Goal: Transaction & Acquisition: Purchase product/service

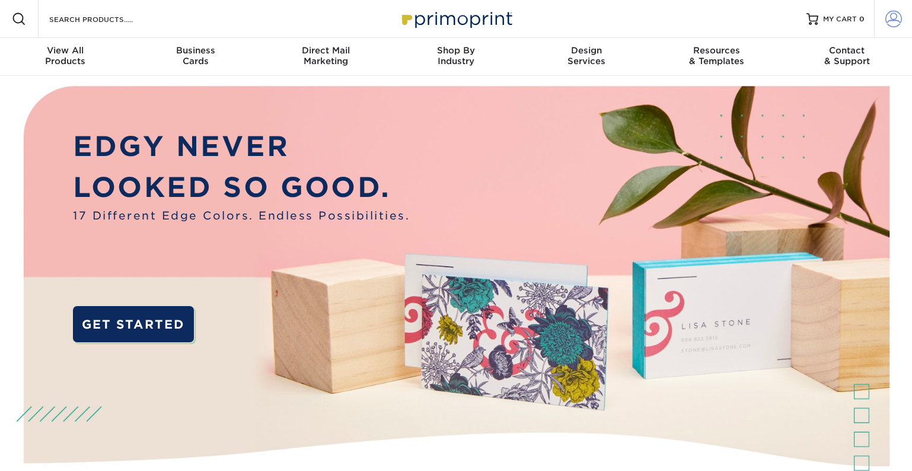
type input "[EMAIL_ADDRESS][DOMAIN_NAME]"
click at [900, 15] on span at bounding box center [893, 19] width 17 height 17
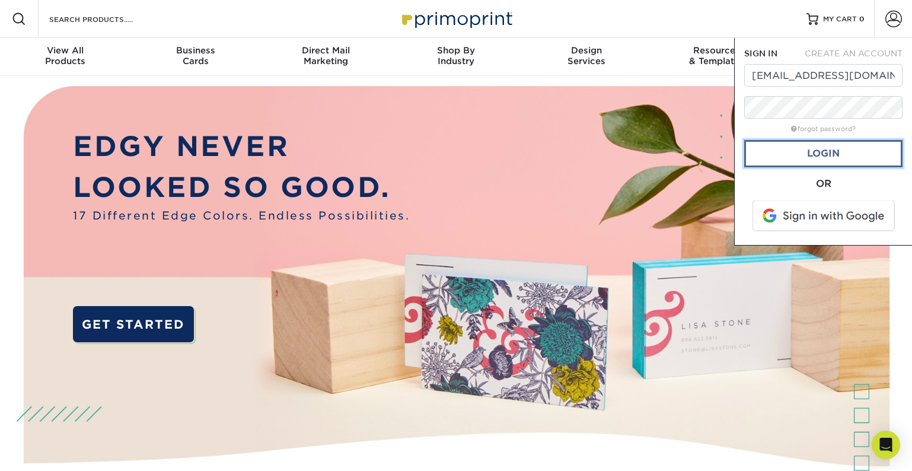
click at [824, 160] on link "Login" at bounding box center [823, 153] width 158 height 27
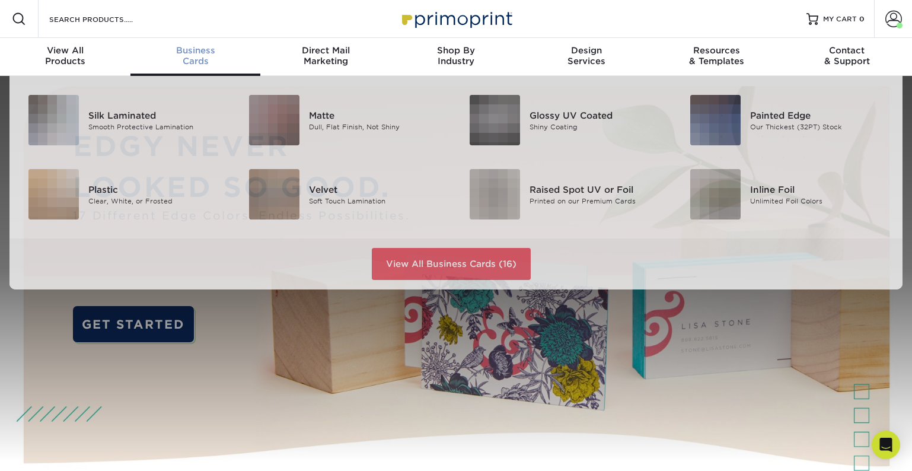
click at [193, 62] on div "Business Cards" at bounding box center [195, 55] width 130 height 21
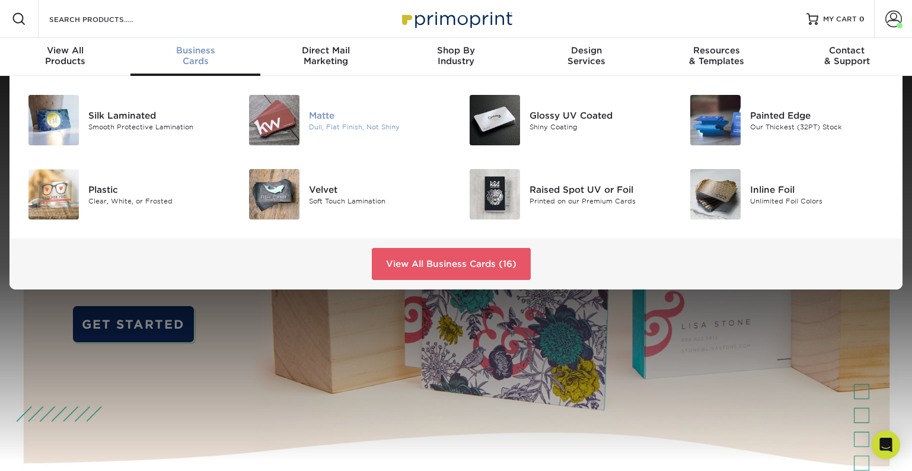
click at [275, 125] on img at bounding box center [274, 120] width 50 height 50
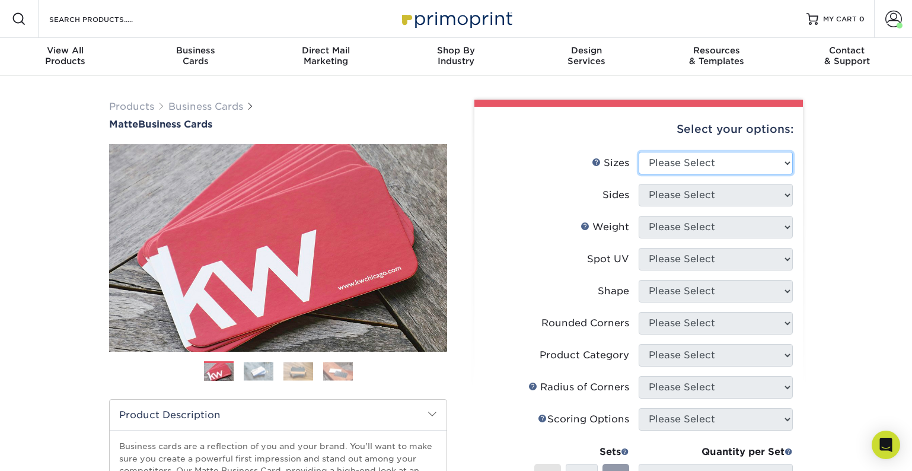
click at [671, 162] on select "Please Select 1.5" x 3.5" - Mini 1.75" x 3.5" - Mini 2" x 2" - Square 2" x 3" -…" at bounding box center [716, 163] width 154 height 23
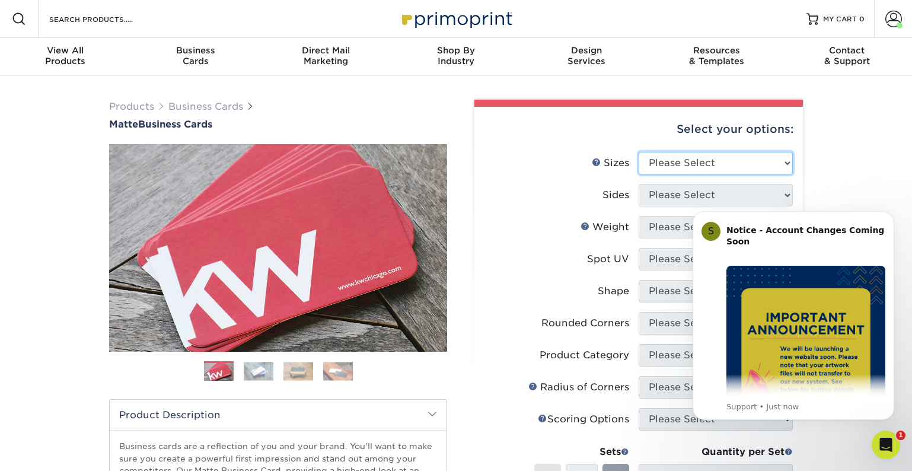
select select "2.00x3.50"
click at [639, 152] on select "Please Select 1.5" x 3.5" - Mini 1.75" x 3.5" - Mini 2" x 2" - Square 2" x 3" -…" at bounding box center [716, 163] width 154 height 23
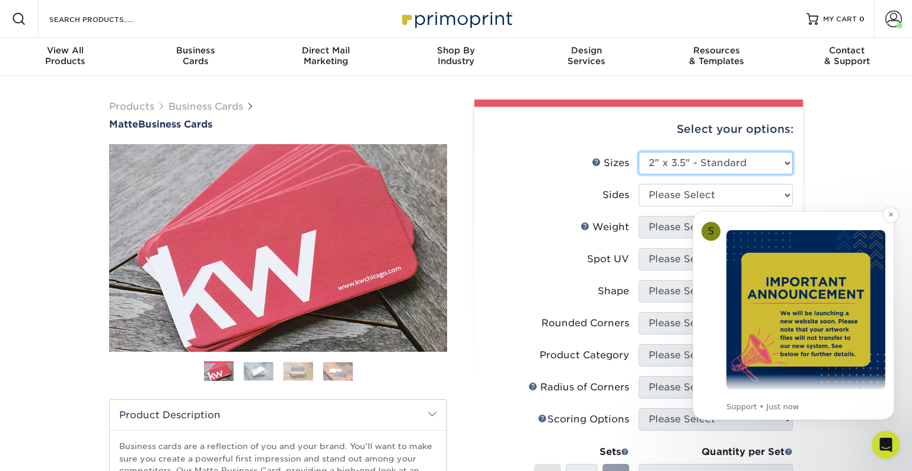
scroll to position [42, 0]
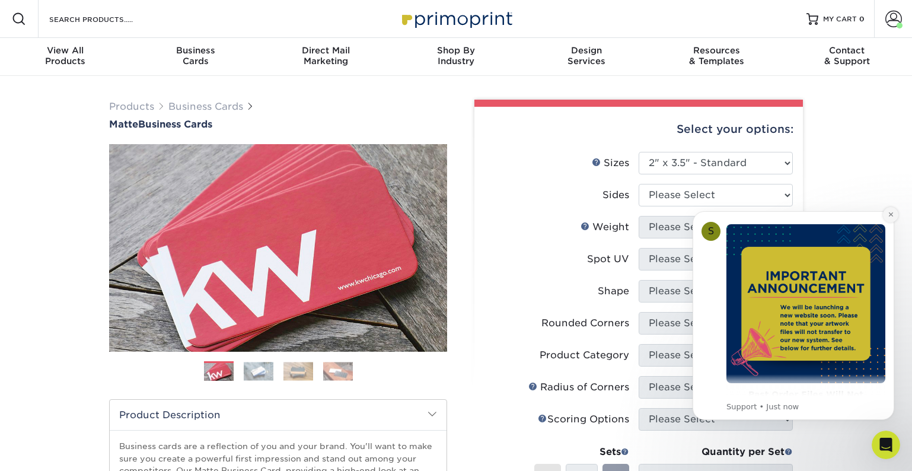
click at [888, 213] on icon "Dismiss notification" at bounding box center [891, 214] width 7 height 7
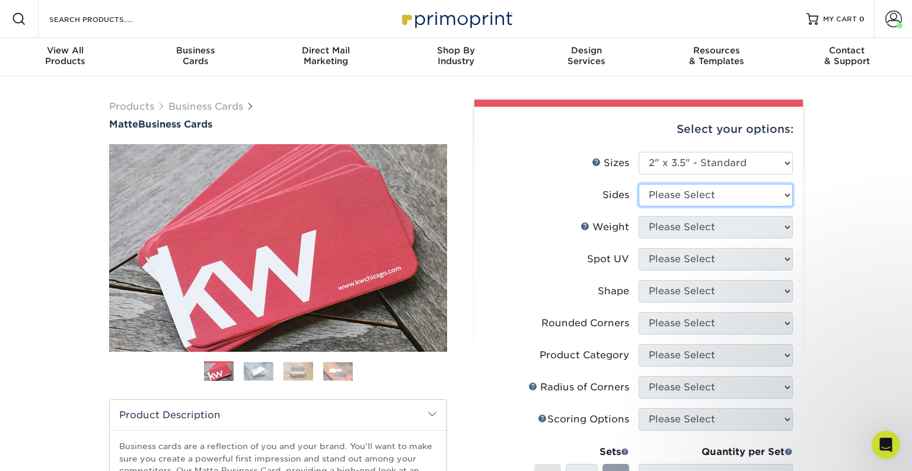
click at [772, 195] on select "Please Select Print Both Sides Print Front Only" at bounding box center [716, 195] width 154 height 23
select select "13abbda7-1d64-4f25-8bb2-c179b224825d"
click at [639, 184] on select "Please Select Print Both Sides Print Front Only" at bounding box center [716, 195] width 154 height 23
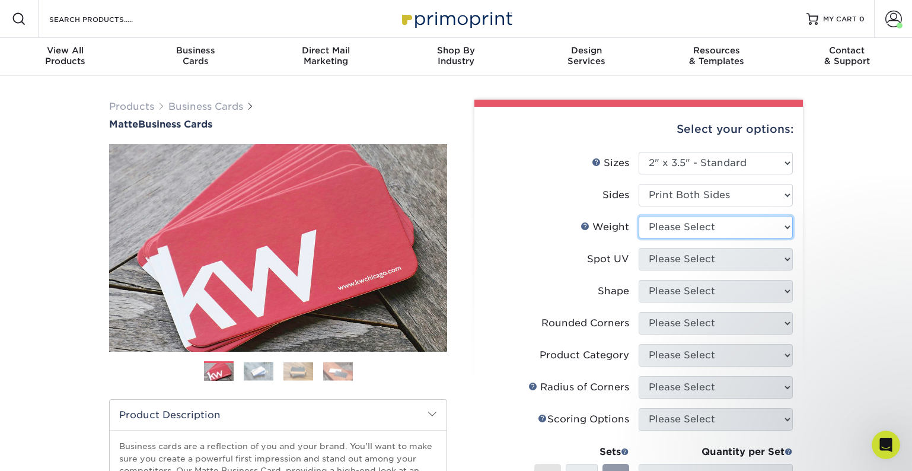
click at [787, 226] on select "Please Select 16PT 14PT" at bounding box center [716, 227] width 154 height 23
select select "16PT"
click at [639, 216] on select "Please Select 16PT 14PT" at bounding box center [716, 227] width 154 height 23
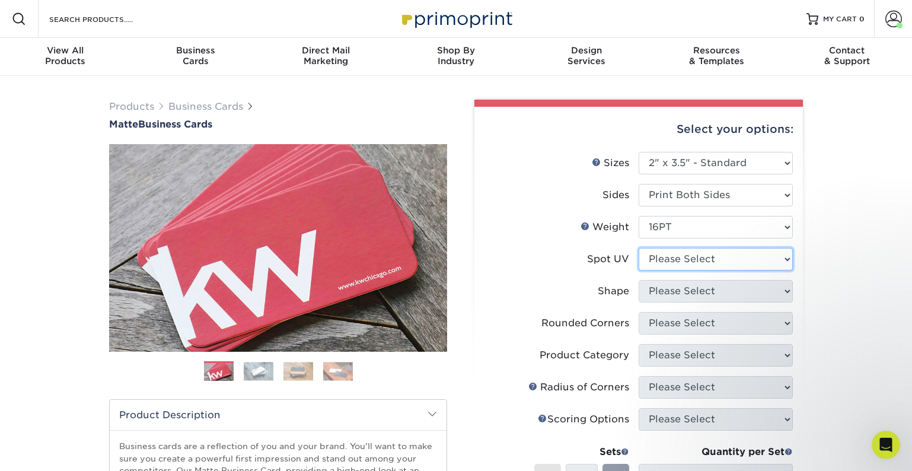
click at [771, 260] on select "Please Select No Spot UV Front and Back (Both Sides) Front Only Back Only" at bounding box center [716, 259] width 154 height 23
select select "3"
click at [639, 248] on select "Please Select No Spot UV Front and Back (Both Sides) Front Only Back Only" at bounding box center [716, 259] width 154 height 23
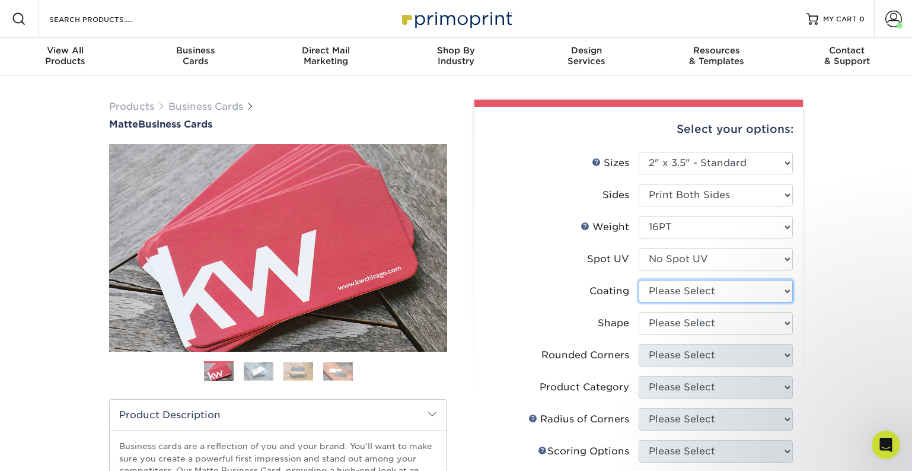
click at [760, 291] on select at bounding box center [716, 291] width 154 height 23
select select "121bb7b5-3b4d-429f-bd8d-bbf80e953313"
click at [639, 280] on select at bounding box center [716, 291] width 154 height 23
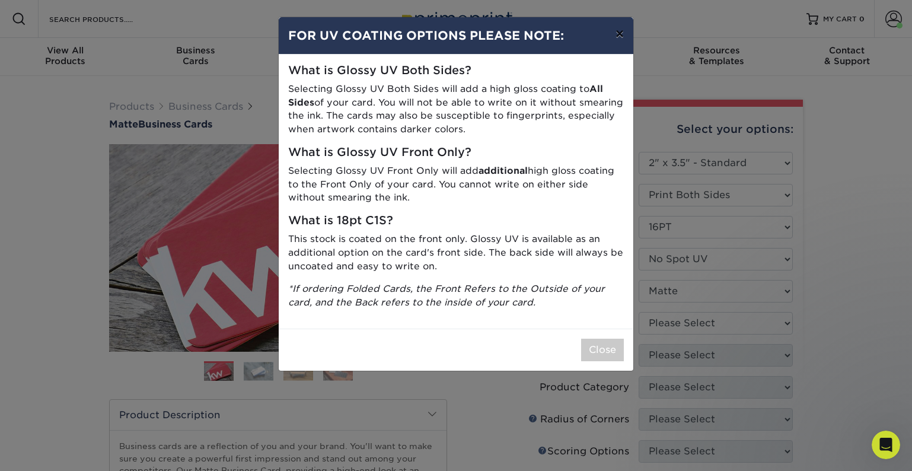
click at [620, 34] on button "×" at bounding box center [619, 33] width 27 height 33
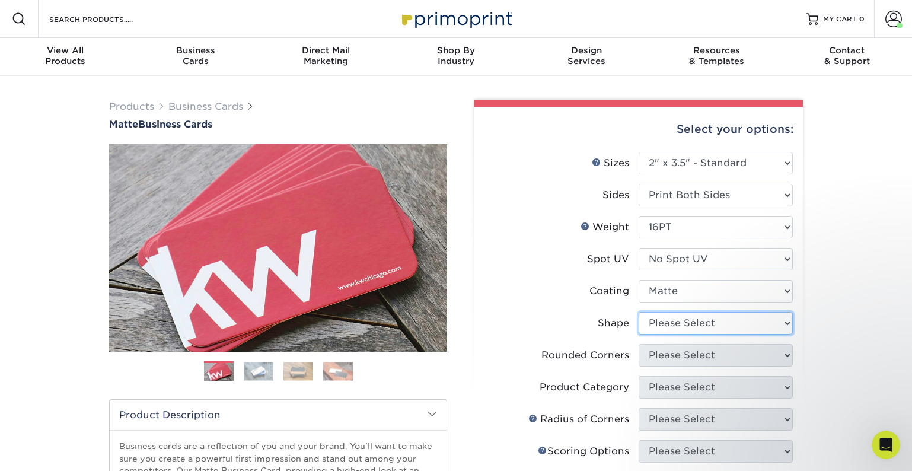
click at [769, 322] on select "Please Select Standard Oval" at bounding box center [716, 323] width 154 height 23
select select "standard"
click at [639, 312] on select "Please Select Standard Oval" at bounding box center [716, 323] width 154 height 23
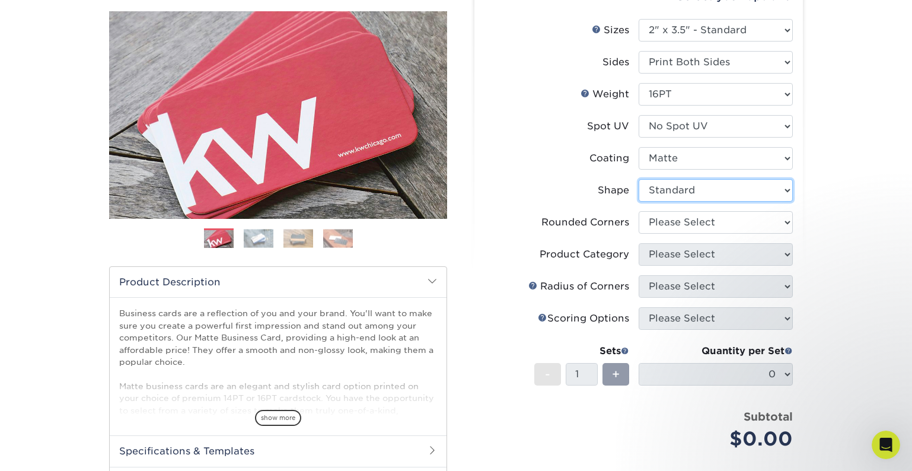
scroll to position [135, 0]
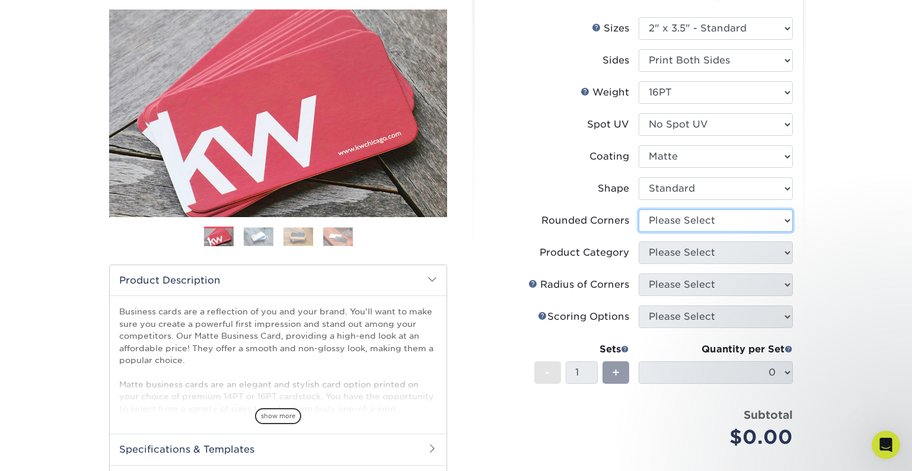
click at [780, 219] on select "Please Select Yes - Round 2 Corners Yes - Round 4 Corners No" at bounding box center [716, 220] width 154 height 23
select select "0"
click at [639, 209] on select "Please Select Yes - Round 2 Corners Yes - Round 4 Corners No" at bounding box center [716, 220] width 154 height 23
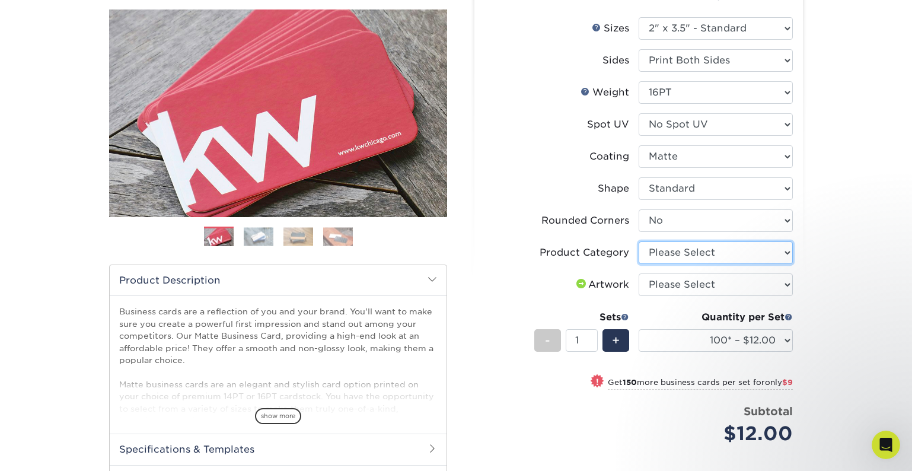
click at [776, 252] on select "Please Select Business Cards" at bounding box center [716, 252] width 154 height 23
select select "3b5148f1-0588-4f88-a218-97bcfdce65c1"
click at [639, 241] on select "Please Select Business Cards" at bounding box center [716, 252] width 154 height 23
click at [776, 286] on select "Please Select I will upload files I need a design - $100" at bounding box center [716, 284] width 154 height 23
select select "upload"
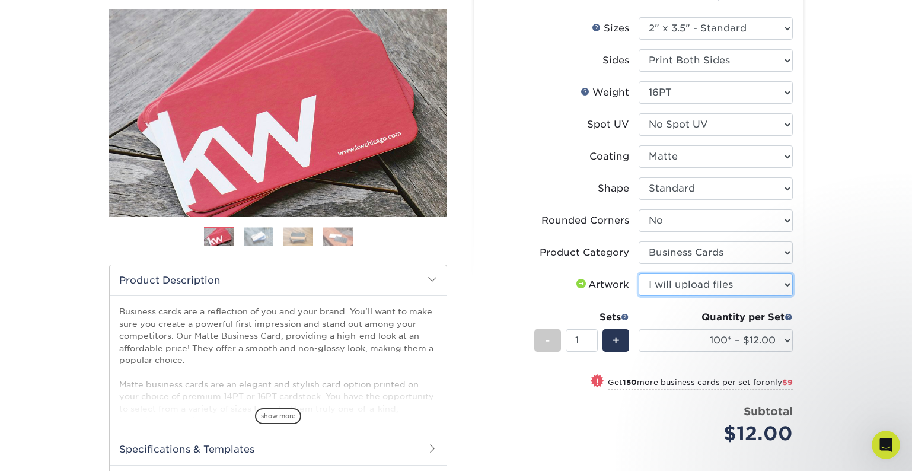
click at [639, 273] on select "Please Select I will upload files I need a design - $100" at bounding box center [716, 284] width 154 height 23
click at [582, 340] on input "1" at bounding box center [581, 340] width 31 height 23
type input "2"
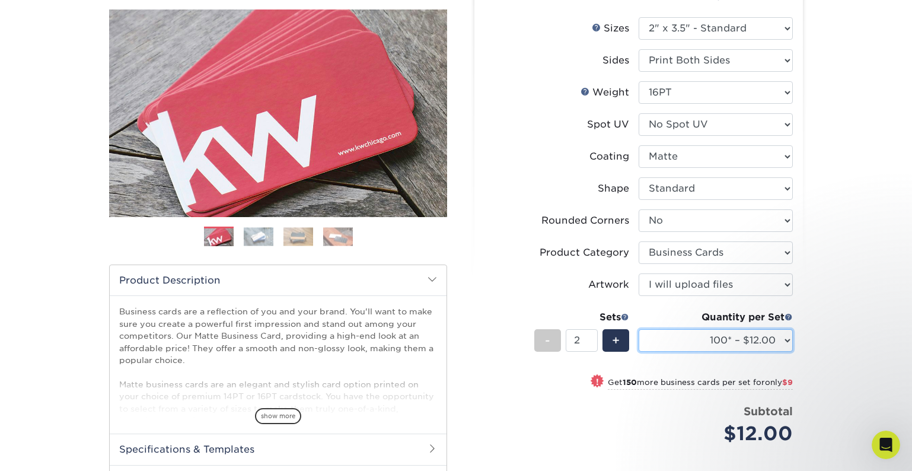
click at [785, 340] on select "100* – $12.00 250* – $21.00 500 – $42.00 1000 – $53.00 2500 – $95.00 5000 – $18…" at bounding box center [716, 340] width 154 height 23
select select "1000 – $53.00"
click at [639, 329] on select "100* – $12.00 250* – $21.00 500 – $42.00 1000 – $53.00 2500 – $95.00 5000 – $18…" at bounding box center [716, 340] width 154 height 23
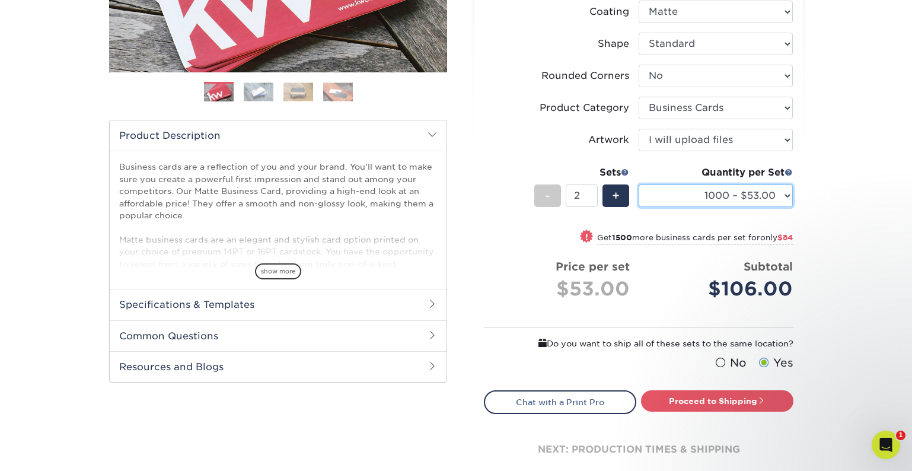
scroll to position [281, 0]
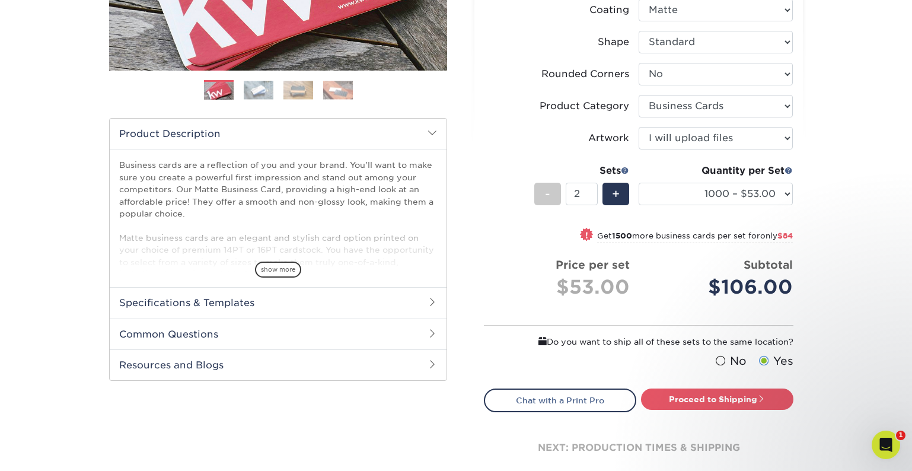
click at [723, 390] on link "Proceed to Shipping" at bounding box center [717, 398] width 152 height 21
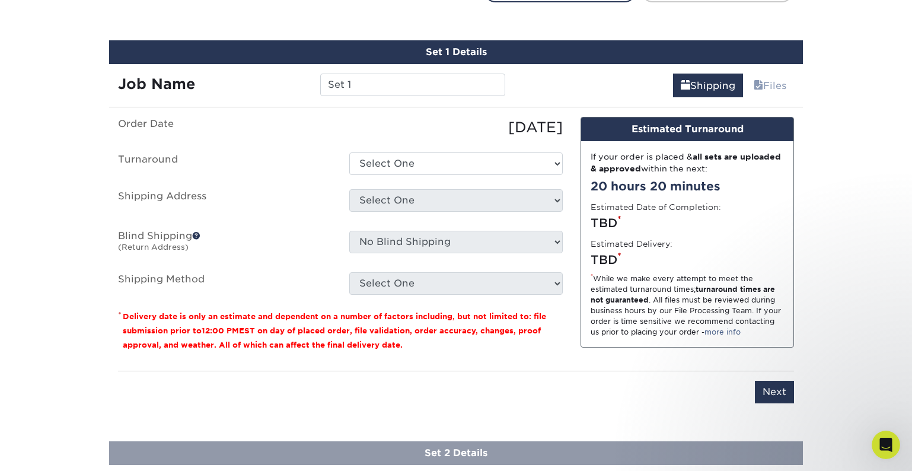
scroll to position [702, 0]
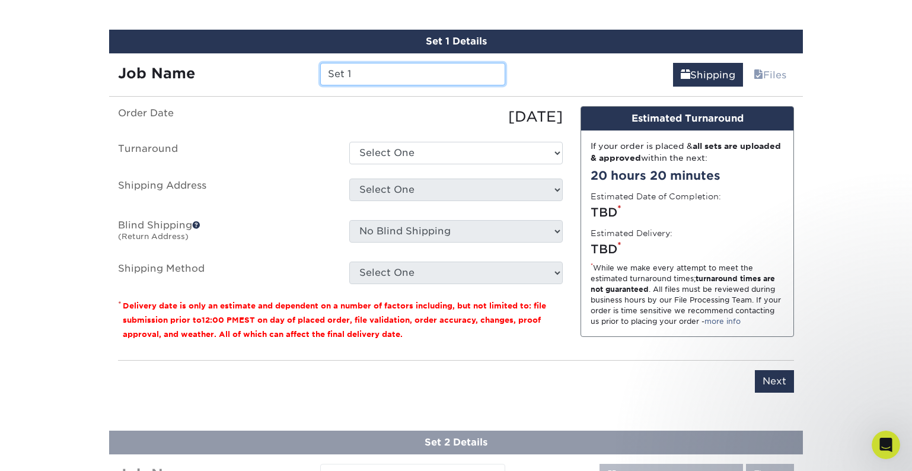
click at [365, 79] on input "Set 1" at bounding box center [412, 74] width 184 height 23
type input "Set 1 - [PERSON_NAME]"
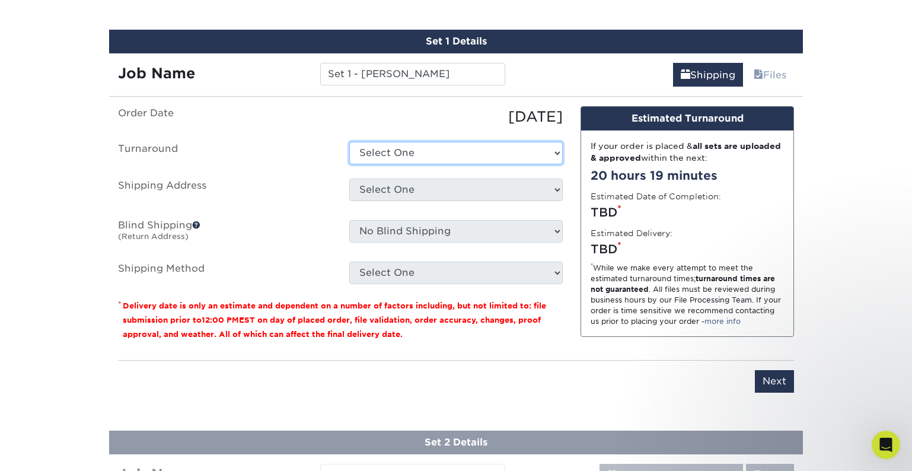
click at [403, 161] on select "Select One 2-4 Business Days 2 Day Next Business Day" at bounding box center [455, 153] width 213 height 23
select select "2167d3a5-02fc-4384-86ce-e339e30b5e03"
click at [349, 142] on select "Select One 2-4 Business Days 2 Day Next Business Day" at bounding box center [455, 153] width 213 height 23
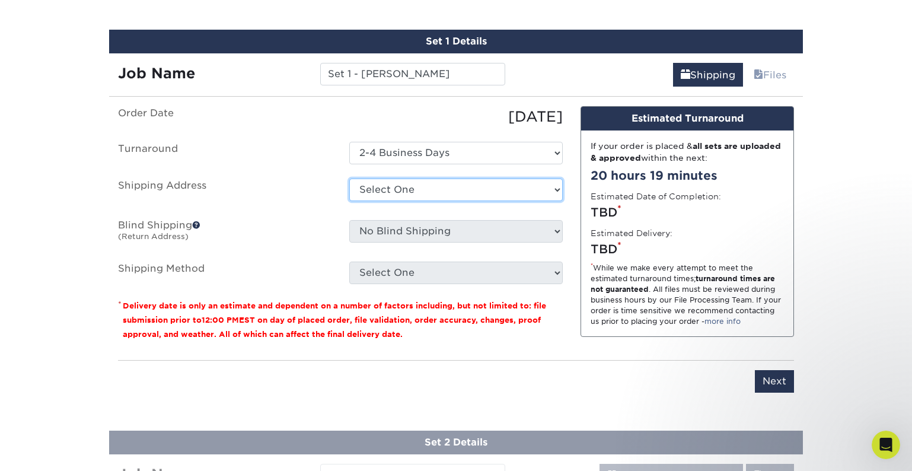
click at [422, 191] on select "Select One Andrew Fritz Andrew New Addy Dianne Doll-Stephens Doug's House Embas…" at bounding box center [455, 190] width 213 height 23
select select "120400"
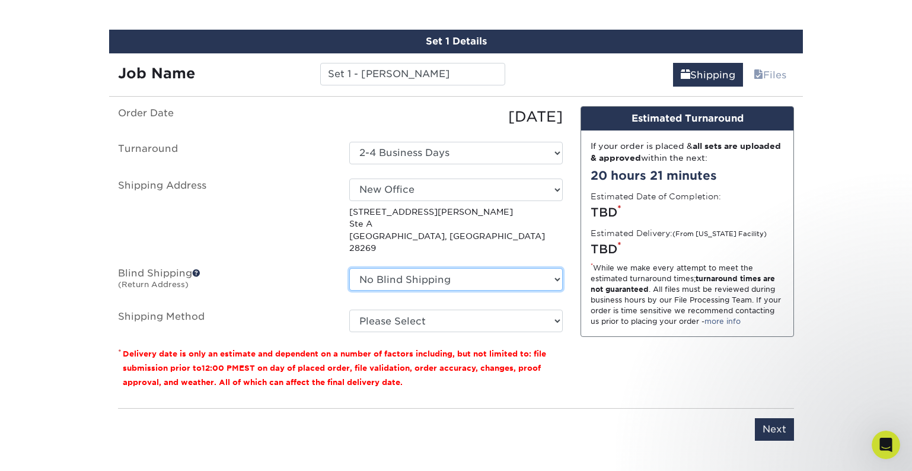
click at [477, 272] on select "No Blind Shipping Andrew Fritz Andrew New Addy Dianne Doll-Stephens Doug's Hous…" at bounding box center [455, 279] width 213 height 23
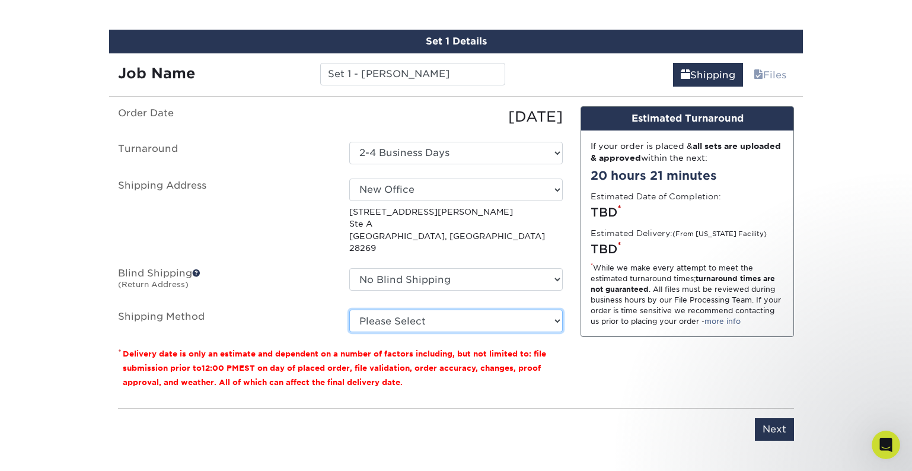
click at [444, 311] on select "Please Select Ground Shipping (+$15.05) 3 Day Shipping Service (+$16.18) 2 Day …" at bounding box center [455, 321] width 213 height 23
click at [349, 310] on select "Please Select Ground Shipping (+$15.05) 3 Day Shipping Service (+$16.18) 2 Day …" at bounding box center [455, 321] width 213 height 23
click at [553, 310] on select "Please Select Ground Shipping (+$15.05) 3 Day Shipping Service (+$16.18) 2 Day …" at bounding box center [455, 321] width 213 height 23
click at [349, 310] on select "Please Select Ground Shipping (+$15.05) 3 Day Shipping Service (+$16.18) 2 Day …" at bounding box center [455, 321] width 213 height 23
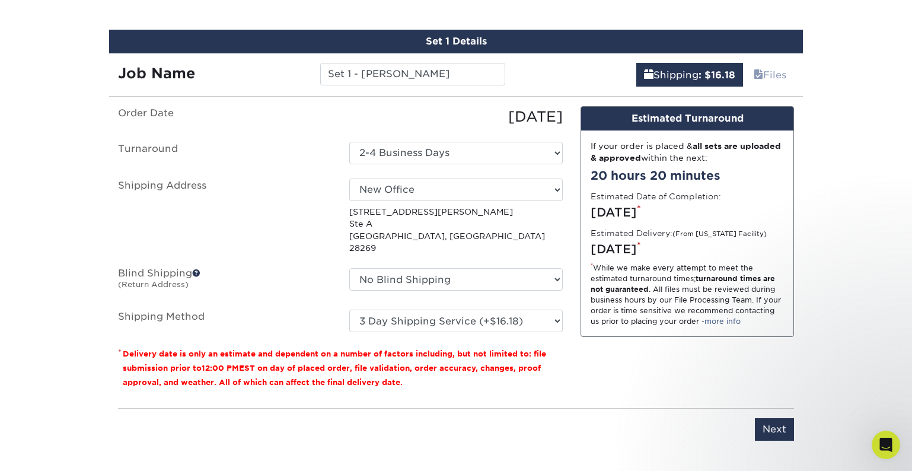
click at [589, 348] on div "Design Estimated Turnaround If your order is placed & all sets are uploaded & a…" at bounding box center [687, 252] width 231 height 293
click at [537, 310] on select "Please Select Ground Shipping (+$15.05) 3 Day Shipping Service (+$16.18) 2 Day …" at bounding box center [455, 321] width 213 height 23
click at [349, 310] on select "Please Select Ground Shipping (+$15.05) 3 Day Shipping Service (+$16.18) 2 Day …" at bounding box center [455, 321] width 213 height 23
click at [553, 310] on select "Please Select Ground Shipping (+$15.05) 3 Day Shipping Service (+$16.18) 2 Day …" at bounding box center [455, 321] width 213 height 23
click at [349, 310] on select "Please Select Ground Shipping (+$15.05) 3 Day Shipping Service (+$16.18) 2 Day …" at bounding box center [455, 321] width 213 height 23
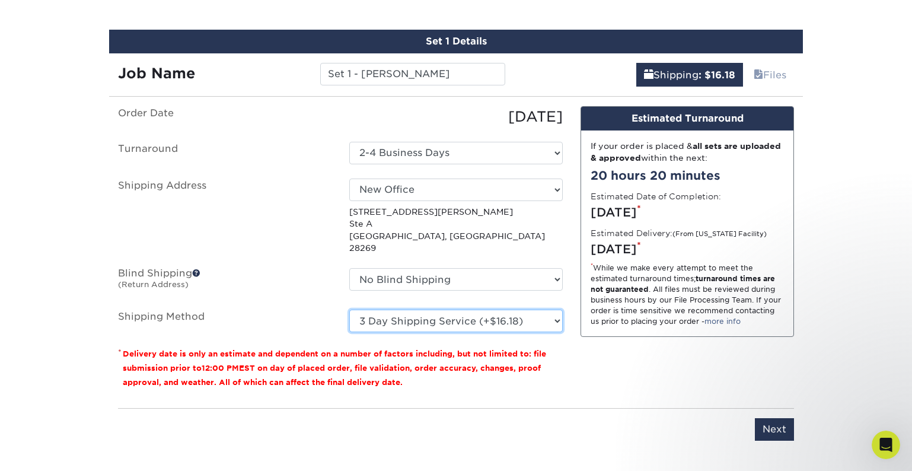
click at [538, 310] on select "Please Select Ground Shipping (+$15.05) 3 Day Shipping Service (+$16.18) 2 Day …" at bounding box center [455, 321] width 213 height 23
select select "03"
click at [349, 310] on select "Please Select Ground Shipping (+$15.05) 3 Day Shipping Service (+$16.18) 2 Day …" at bounding box center [455, 321] width 213 height 23
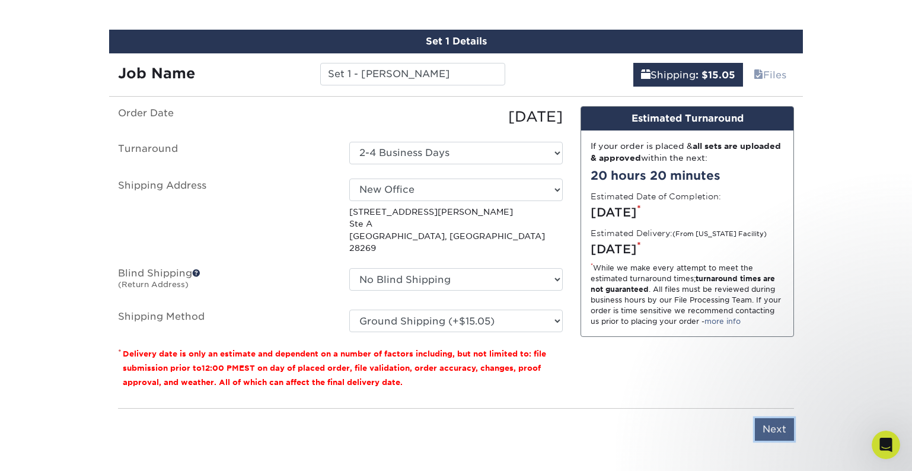
click at [764, 420] on input "Next" at bounding box center [774, 429] width 39 height 23
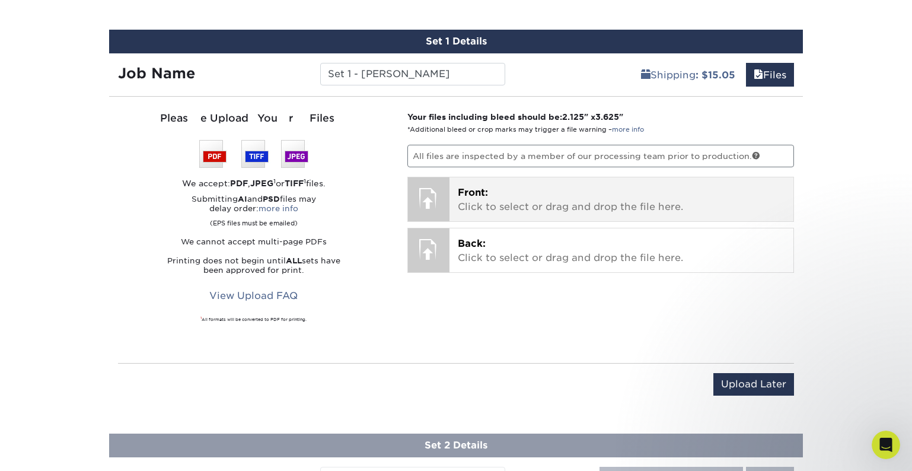
click at [552, 208] on p "Front: Click to select or drag and drop the file here." at bounding box center [622, 200] width 328 height 28
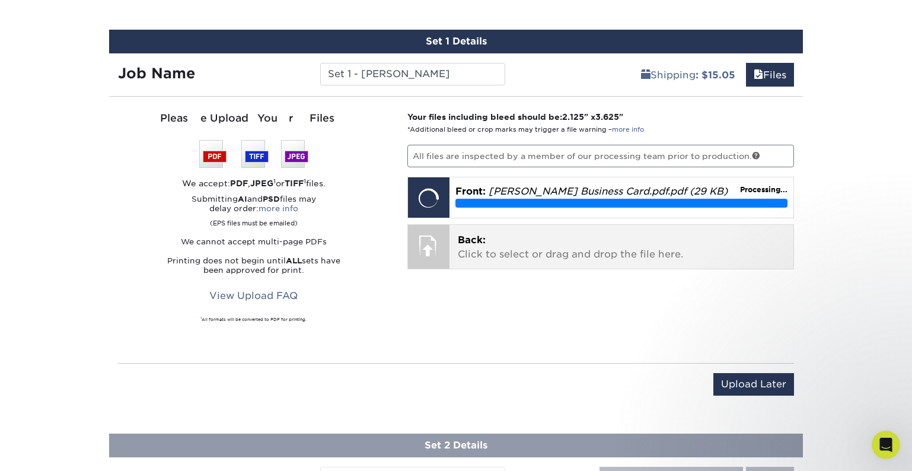
click at [562, 249] on p "Back: Click to select or drag and drop the file here." at bounding box center [622, 247] width 328 height 28
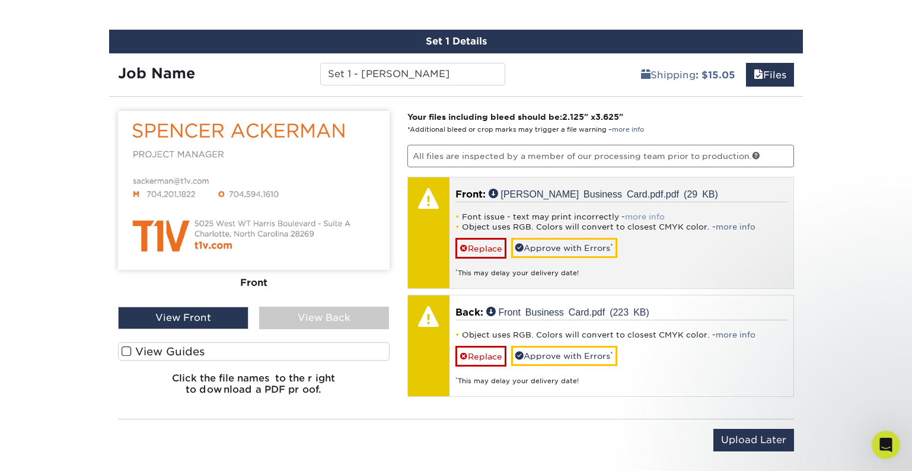
click at [657, 213] on link "more info" at bounding box center [645, 216] width 40 height 9
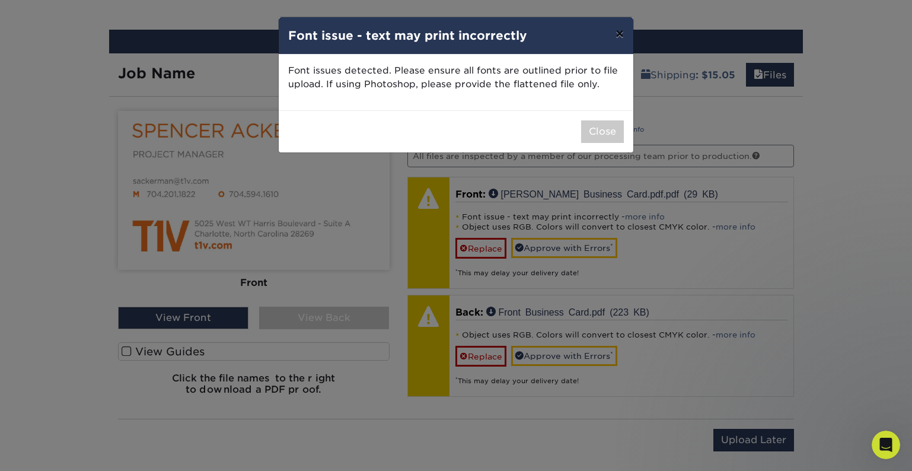
click at [614, 30] on button "×" at bounding box center [619, 33] width 27 height 33
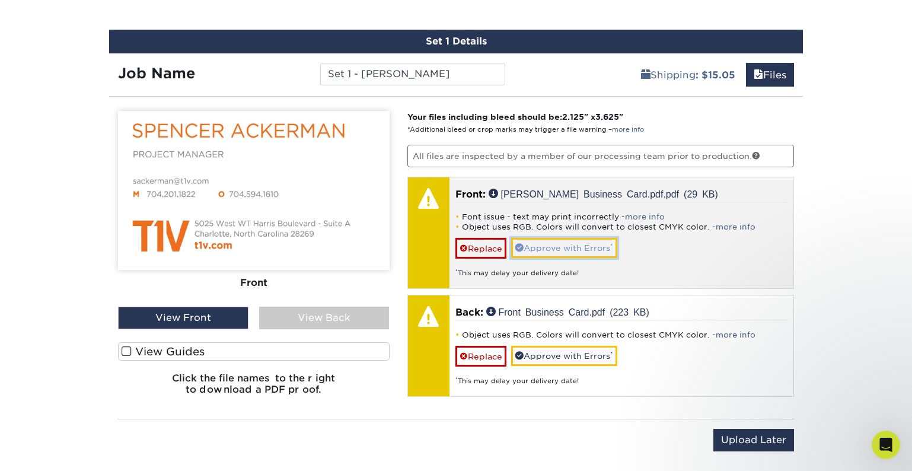
click at [548, 250] on link "Approve with Errors *" at bounding box center [564, 248] width 106 height 20
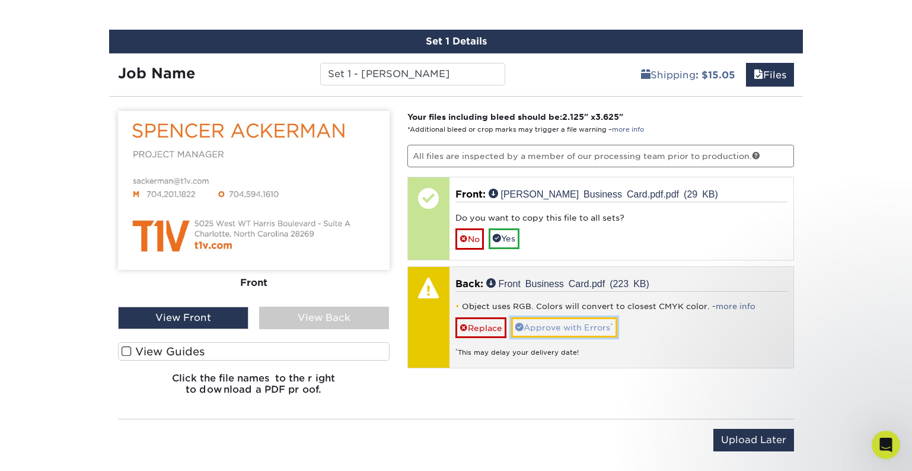
click at [561, 326] on link "Approve with Errors *" at bounding box center [564, 327] width 106 height 20
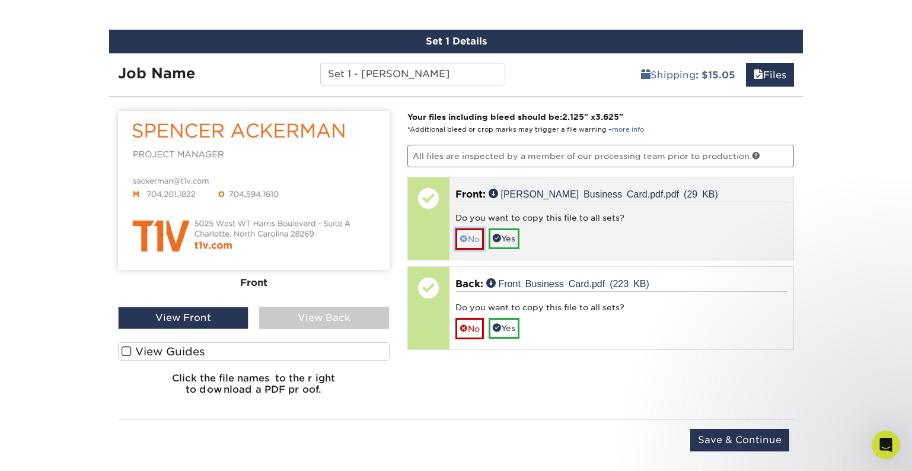
click at [460, 236] on span at bounding box center [464, 238] width 8 height 9
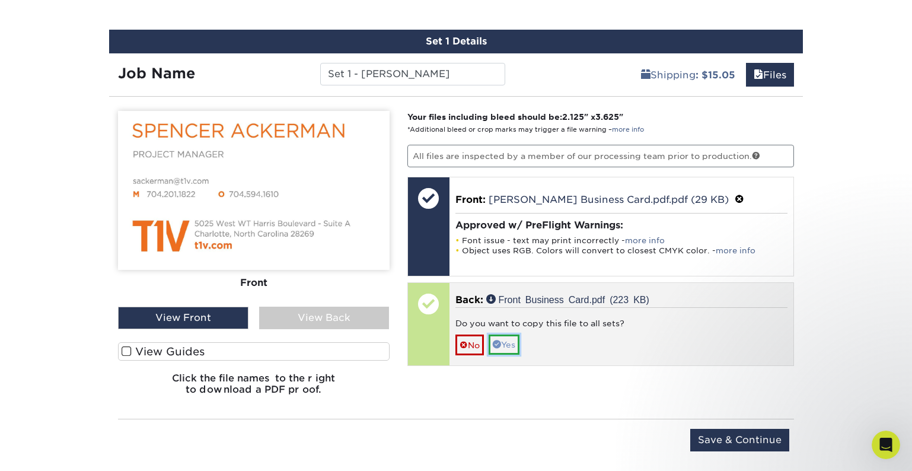
click at [508, 346] on link "Yes" at bounding box center [504, 344] width 31 height 20
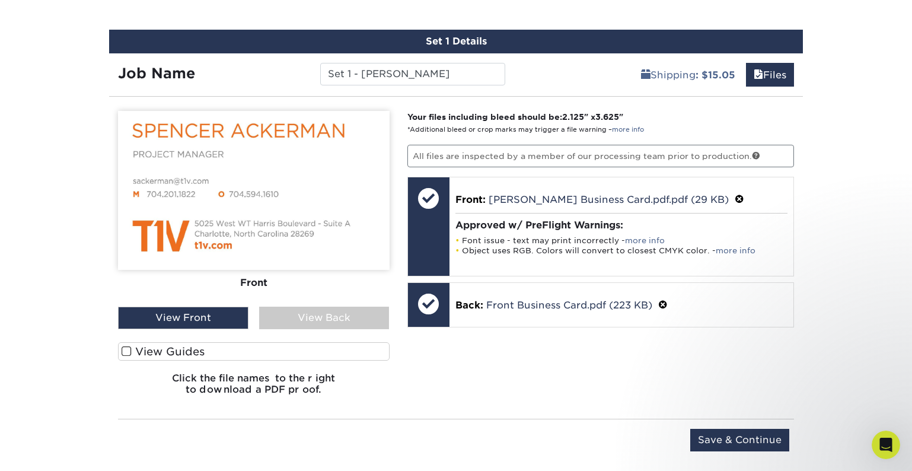
click at [302, 317] on div "View Back" at bounding box center [324, 318] width 130 height 23
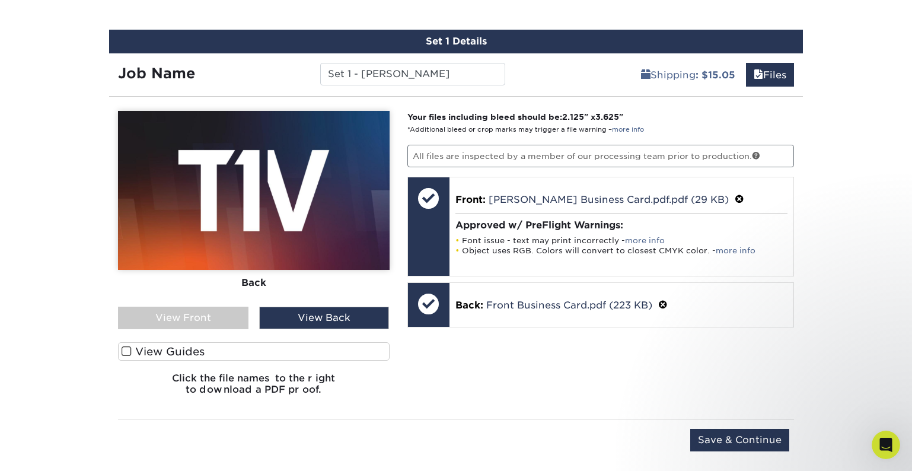
click at [217, 314] on div "View Front" at bounding box center [183, 318] width 130 height 23
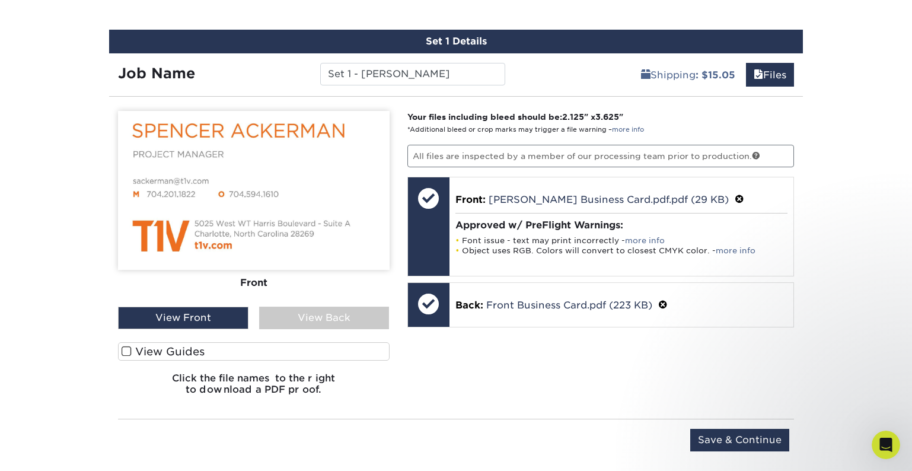
click at [298, 315] on div "View Back" at bounding box center [324, 318] width 130 height 23
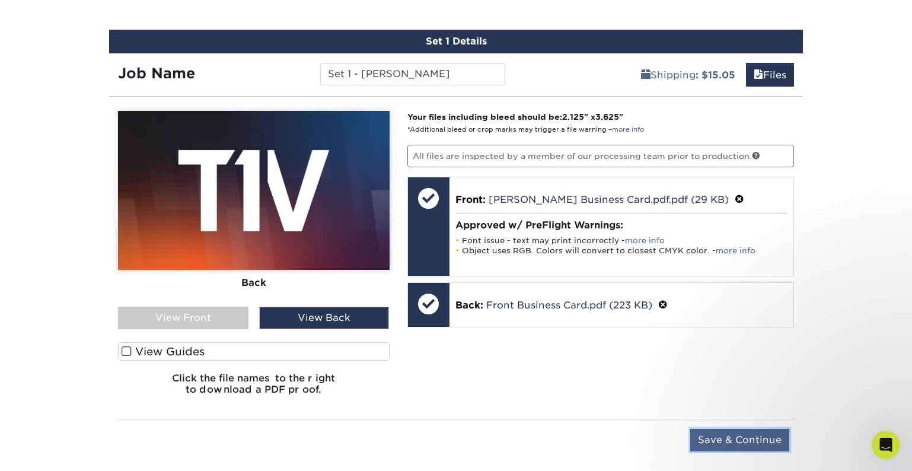
click at [717, 444] on input "Save & Continue" at bounding box center [739, 440] width 99 height 23
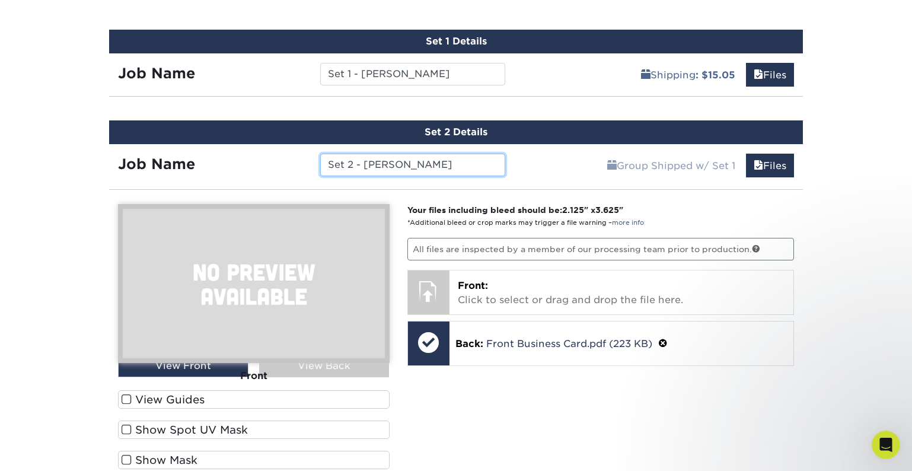
type input "Set 2 - [PERSON_NAME]"
click at [527, 428] on div "Your files including bleed should be: 2.125 " x 3.625 " *Additional bleed or cr…" at bounding box center [601, 358] width 405 height 309
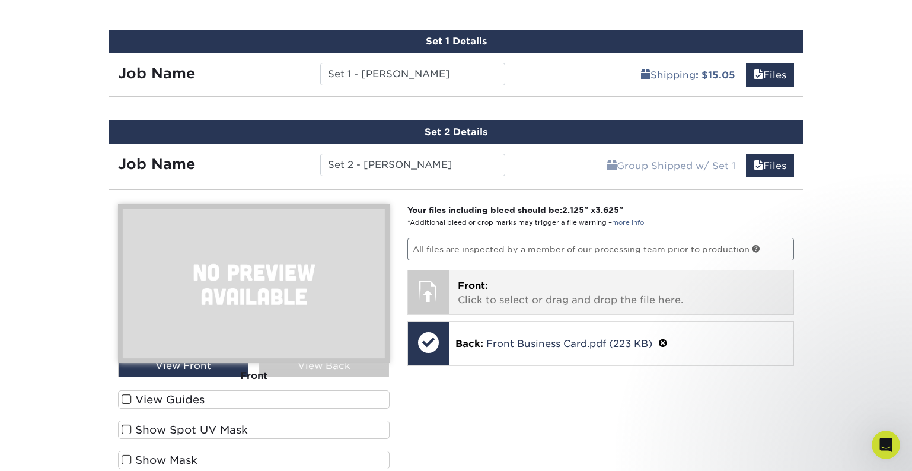
click at [498, 293] on p "Front: Click to select or drag and drop the file here." at bounding box center [622, 293] width 328 height 28
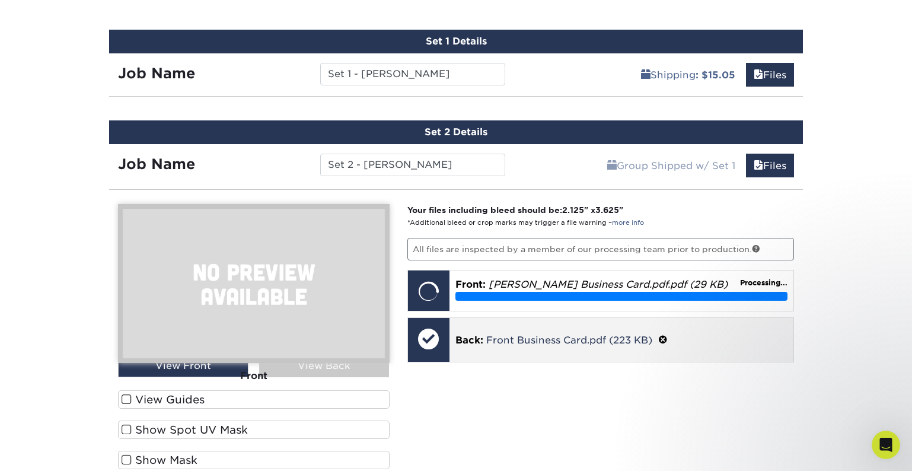
click at [713, 346] on p "Back: Front Business Card.pdf (223 KB)" at bounding box center [621, 339] width 333 height 15
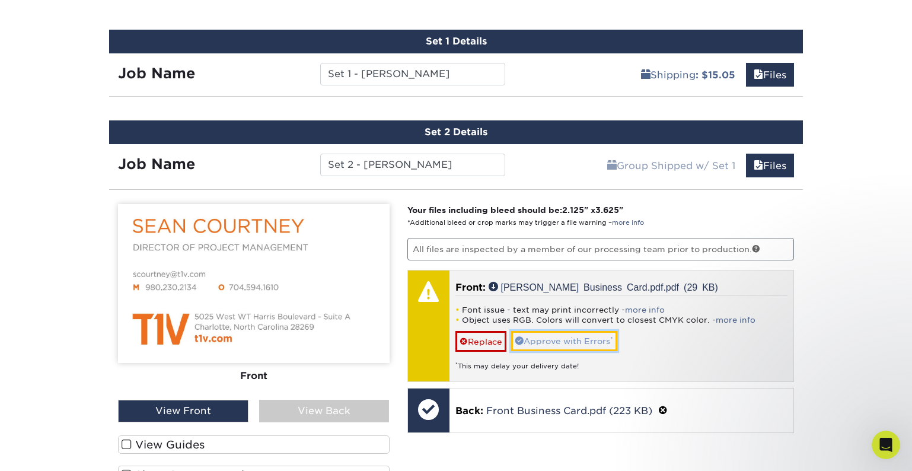
click at [608, 336] on link "Approve with Errors *" at bounding box center [564, 341] width 106 height 20
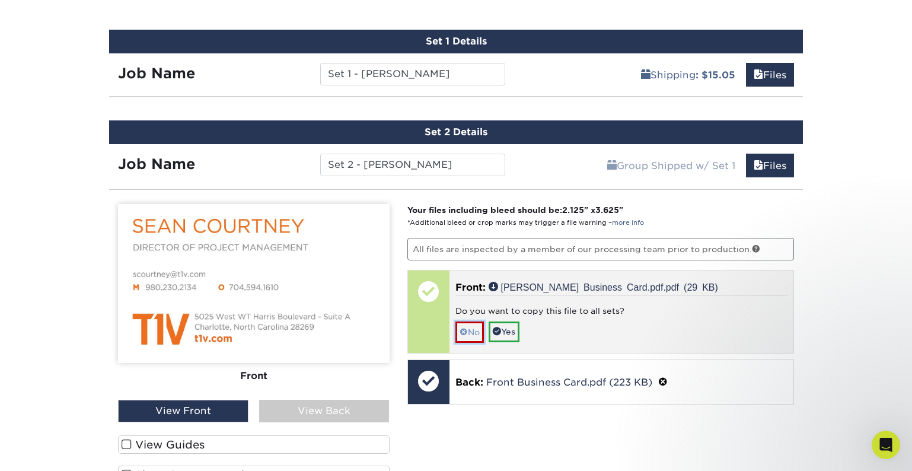
click at [467, 334] on link "No" at bounding box center [469, 331] width 28 height 21
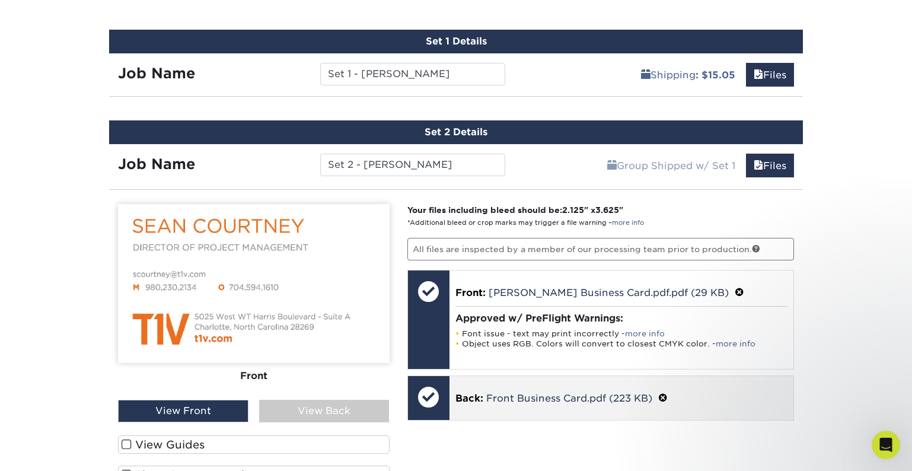
click at [513, 412] on div "Back: Front Business Card.pdf (223 KB)" at bounding box center [622, 398] width 345 height 44
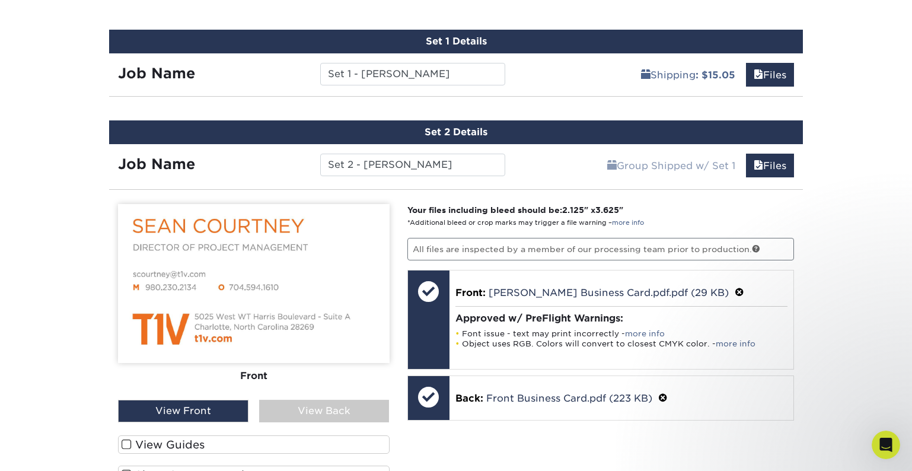
click at [340, 413] on div "View Back" at bounding box center [324, 411] width 130 height 23
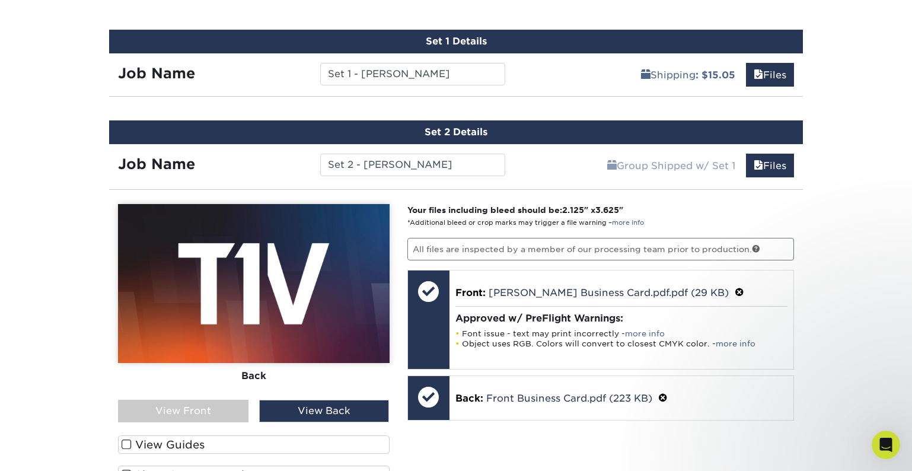
click at [235, 402] on div "View Front" at bounding box center [183, 411] width 130 height 23
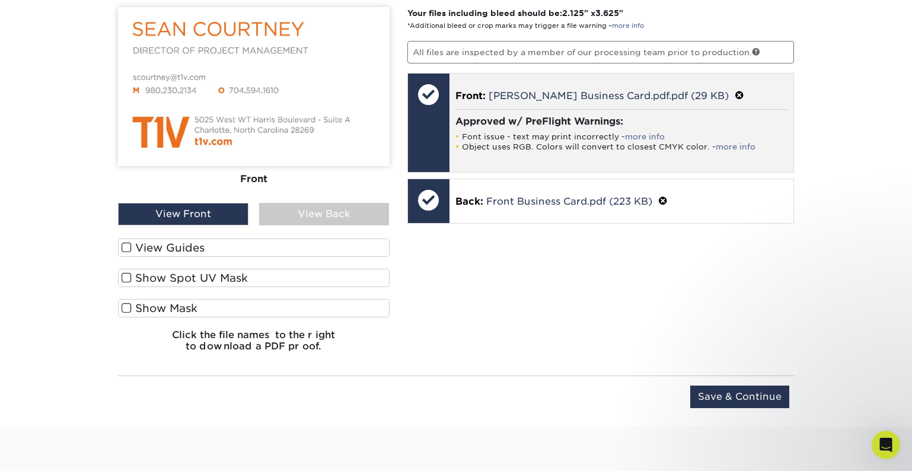
scroll to position [894, 0]
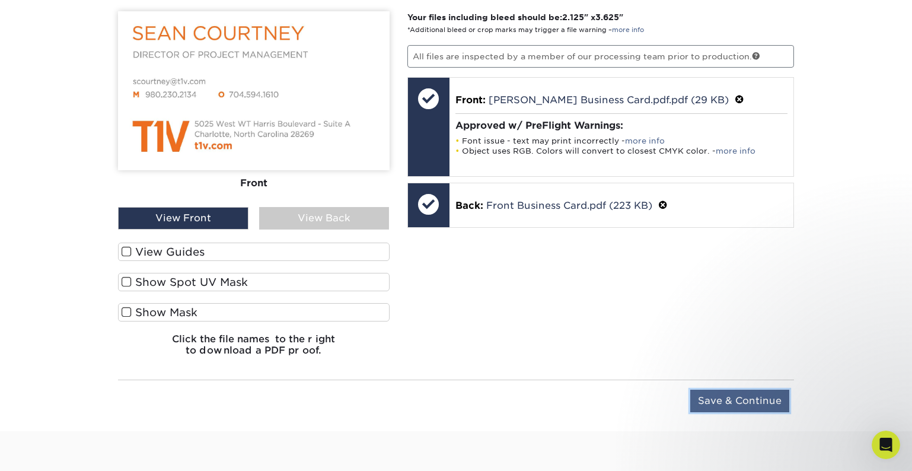
click at [714, 401] on input "Save & Continue" at bounding box center [739, 401] width 99 height 23
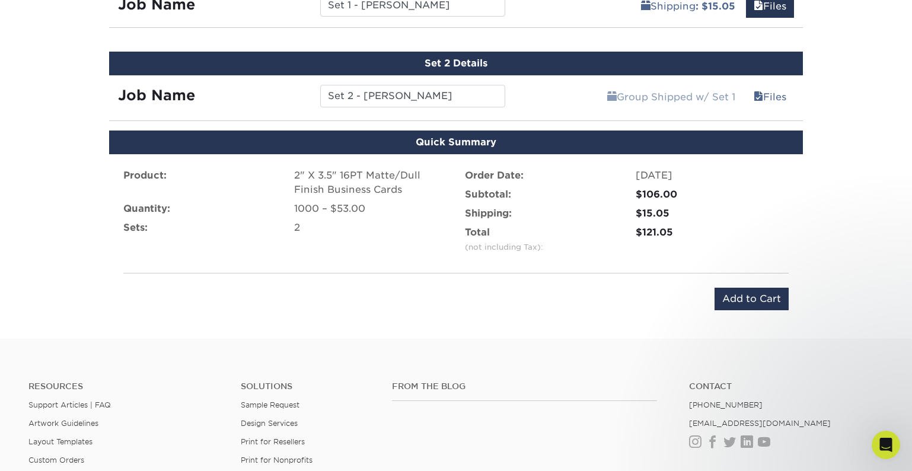
scroll to position [764, 0]
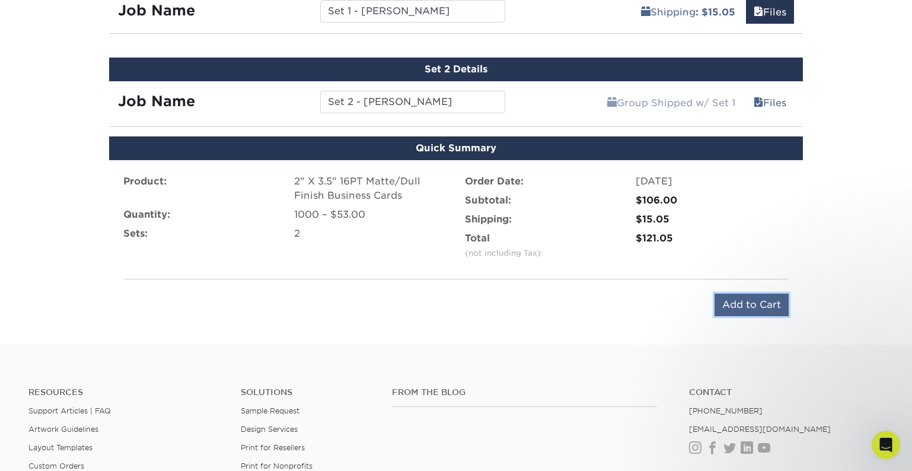
click at [718, 306] on input "Add to Cart" at bounding box center [752, 305] width 74 height 23
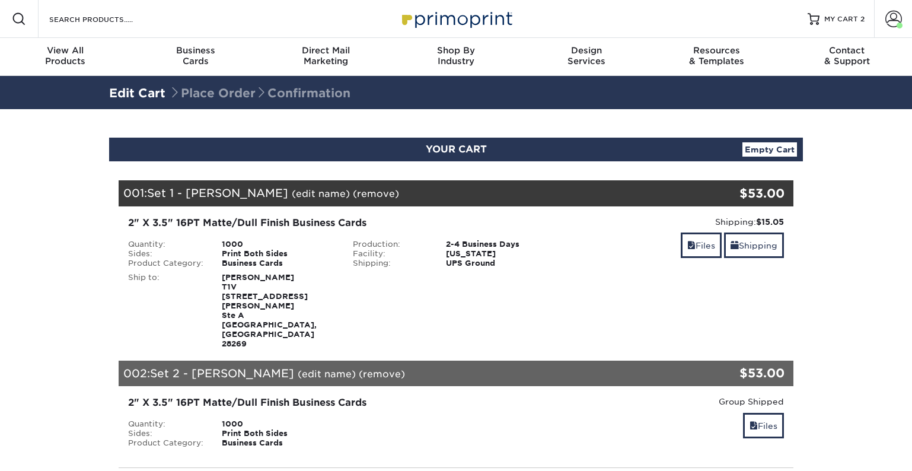
select select "120400"
click at [750, 252] on link "Shipping" at bounding box center [754, 245] width 60 height 26
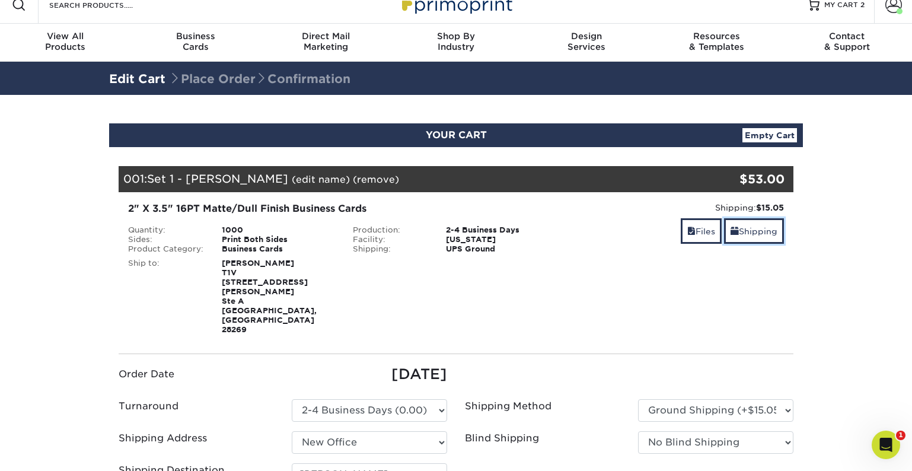
scroll to position [23, 0]
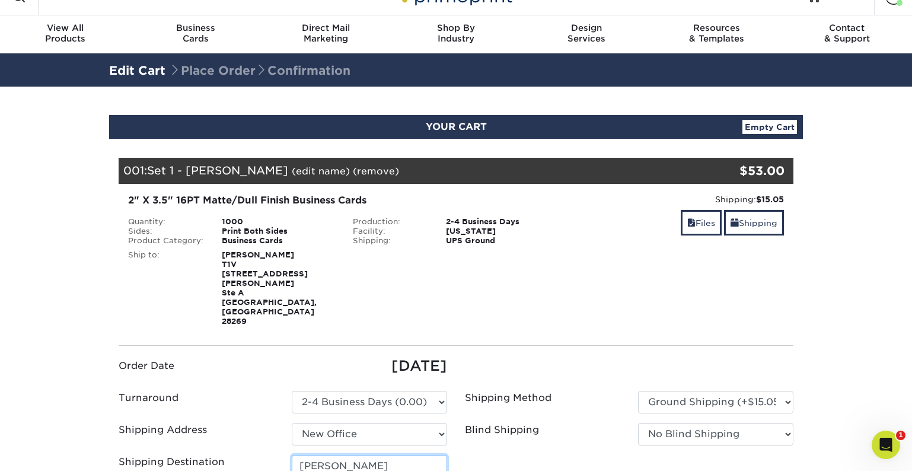
click at [395, 455] on input "Jeannette Fulton" at bounding box center [369, 466] width 155 height 23
type input "J"
type input "Lisa Sarnelli"
click at [527, 423] on div "Blind Shipping No Blind Shipping Andrew Fritz Andrew New Addy Dianne Doll-Steph…" at bounding box center [629, 436] width 346 height 27
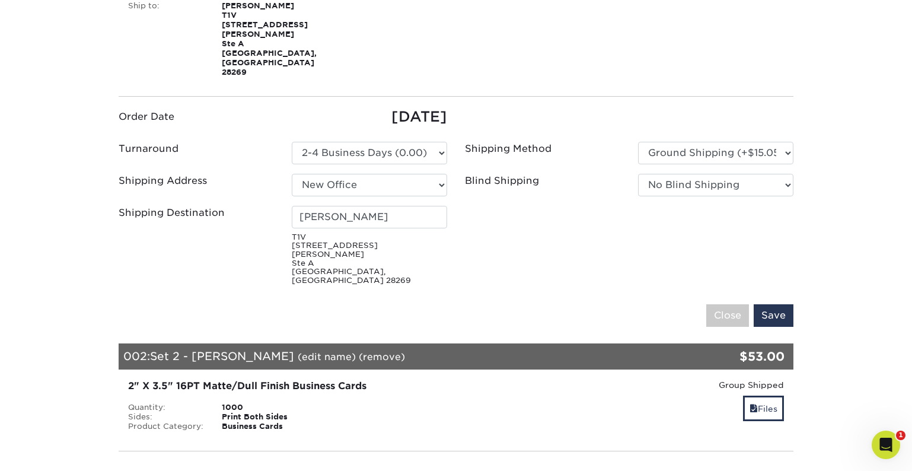
scroll to position [270, 0]
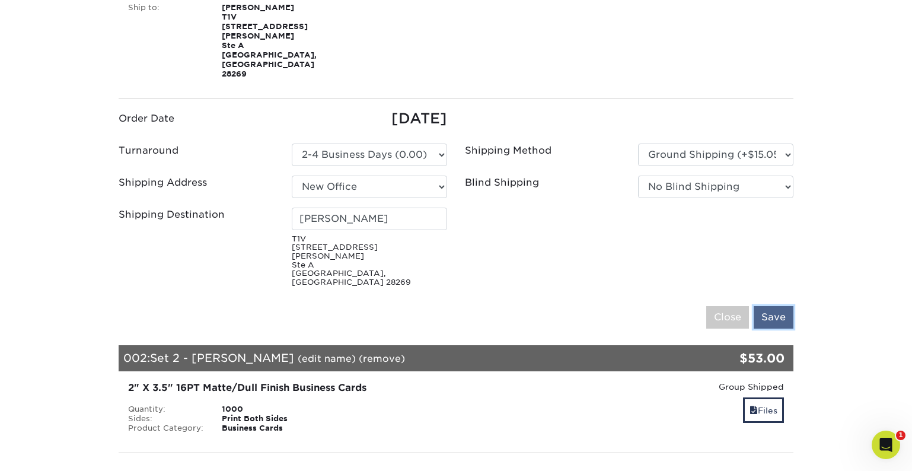
click at [779, 306] on input "Save" at bounding box center [774, 317] width 40 height 23
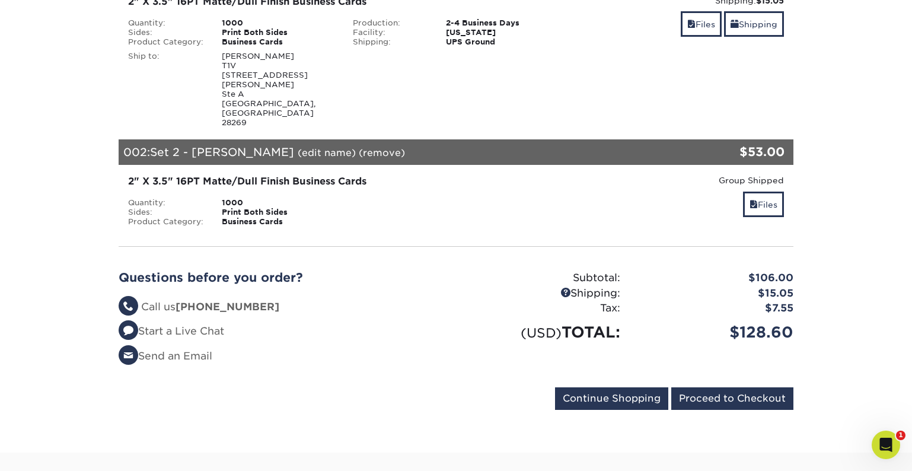
scroll to position [227, 0]
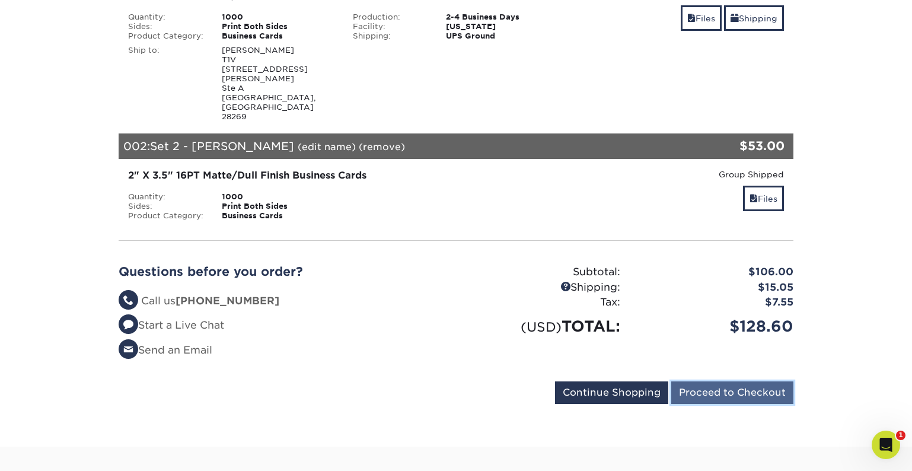
click at [691, 381] on input "Proceed to Checkout" at bounding box center [732, 392] width 122 height 23
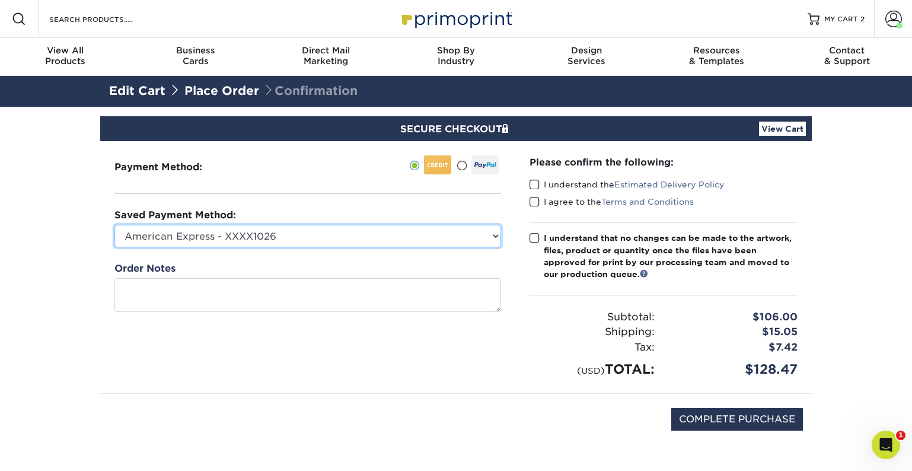
click at [480, 238] on select "American Express - XXXX1026 American Express - XXXX4137 American Express - XXXX…" at bounding box center [307, 236] width 387 height 23
select select "65027"
click at [114, 225] on select "American Express - XXXX1026 American Express - XXXX4137 American Express - XXXX…" at bounding box center [307, 236] width 387 height 23
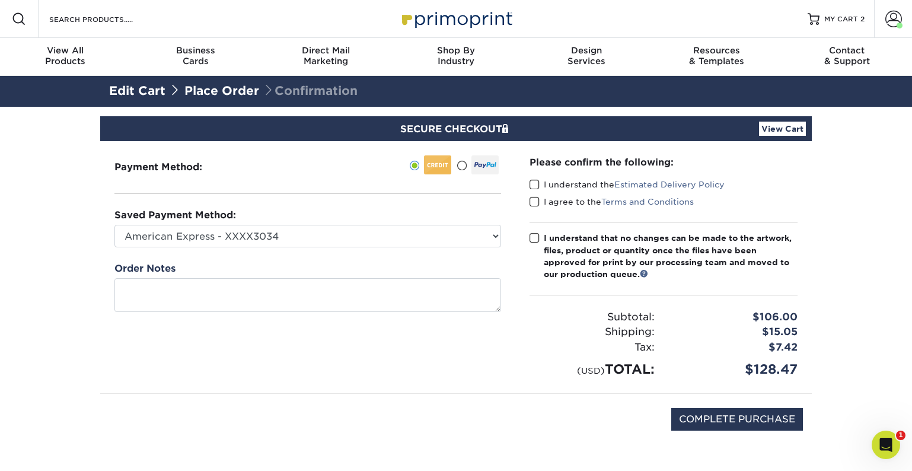
click at [538, 186] on span at bounding box center [535, 184] width 10 height 11
click at [0, 0] on input "I understand the Estimated Delivery Policy" at bounding box center [0, 0] width 0 height 0
click at [537, 202] on span at bounding box center [535, 201] width 10 height 11
click at [0, 0] on input "I agree to the Terms and Conditions" at bounding box center [0, 0] width 0 height 0
click at [537, 237] on span at bounding box center [535, 237] width 10 height 11
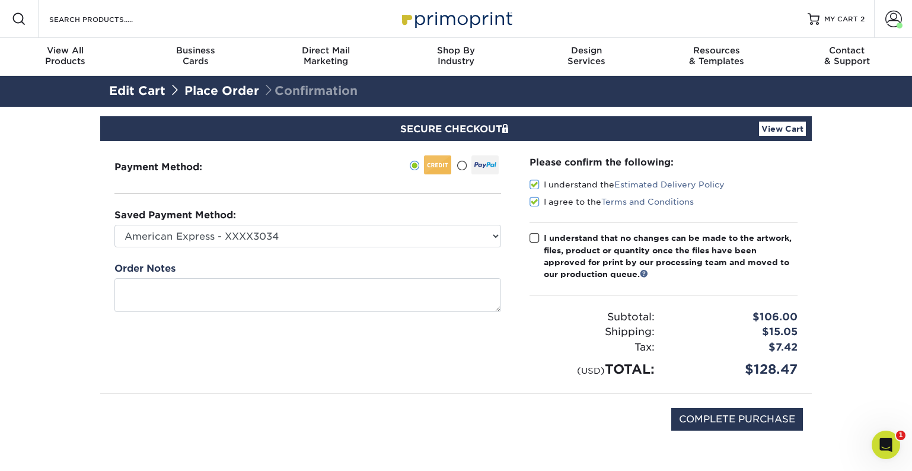
click at [0, 0] on input "I understand that no changes can be made to the artwork, files, product or quan…" at bounding box center [0, 0] width 0 height 0
click at [687, 414] on input "COMPLETE PURCHASE" at bounding box center [737, 419] width 132 height 23
type input "PROCESSING, PLEASE WAIT..."
